Goal: Task Accomplishment & Management: Use online tool/utility

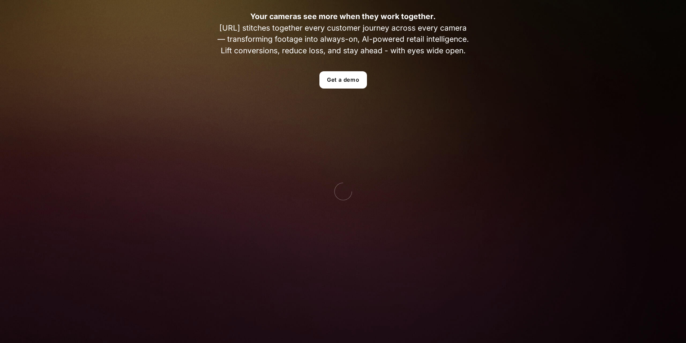
scroll to position [108, 0]
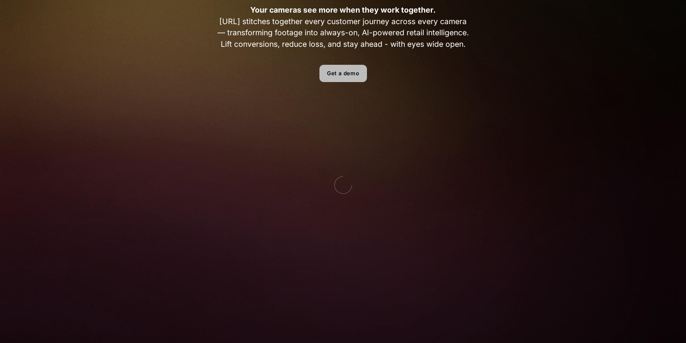
click at [346, 79] on link "Get a demo" at bounding box center [343, 73] width 48 height 17
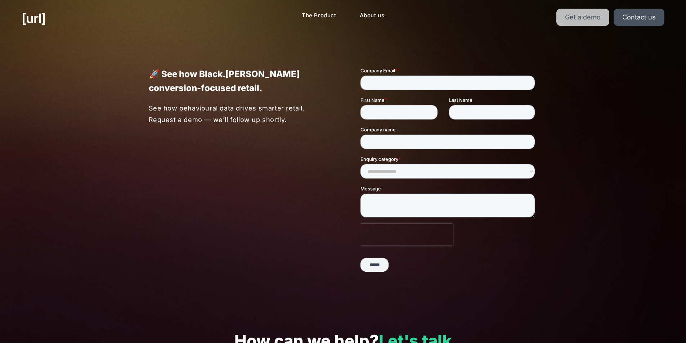
click at [597, 20] on link "Get a demo" at bounding box center [582, 17] width 53 height 17
click at [582, 16] on link "Get a demo" at bounding box center [582, 17] width 53 height 17
click at [586, 23] on link "Get a demo" at bounding box center [582, 17] width 53 height 17
